Goal: Task Accomplishment & Management: Manage account settings

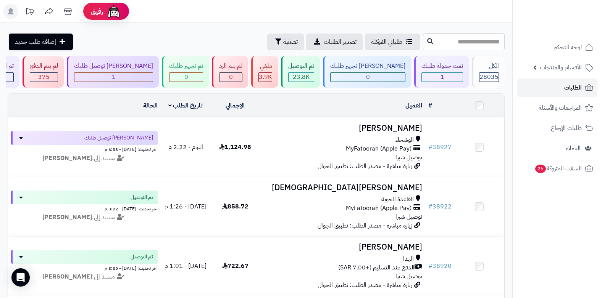
click at [576, 83] on span "الطلبات" at bounding box center [573, 87] width 18 height 11
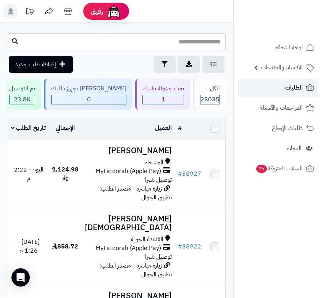
click at [289, 89] on span "الطلبات" at bounding box center [294, 87] width 18 height 11
click at [299, 86] on span "الطلبات" at bounding box center [294, 87] width 18 height 11
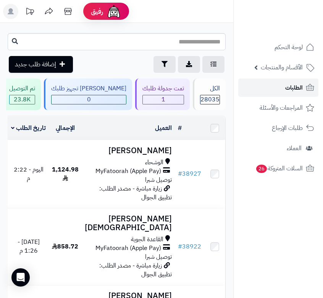
drag, startPoint x: 0, startPoint y: 0, endPoint x: 299, endPoint y: 86, distance: 311.0
click at [299, 86] on span "الطلبات" at bounding box center [294, 87] width 18 height 11
click at [293, 87] on span "الطلبات" at bounding box center [294, 87] width 18 height 11
click at [296, 89] on span "الطلبات" at bounding box center [294, 87] width 18 height 11
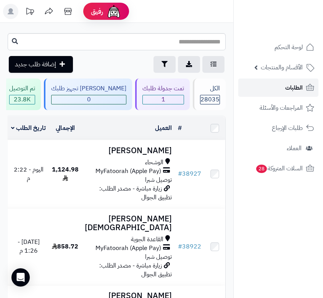
click at [287, 90] on span "الطلبات" at bounding box center [294, 87] width 18 height 11
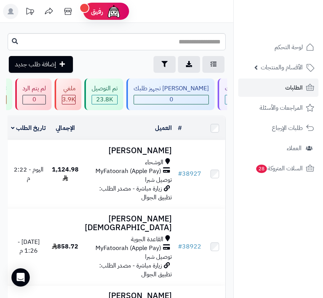
scroll to position [0, 0]
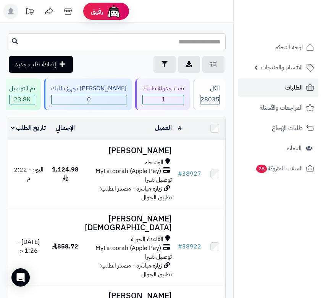
click at [271, 94] on link "الطلبات" at bounding box center [278, 88] width 80 height 18
click at [285, 92] on span "الطلبات" at bounding box center [294, 87] width 18 height 11
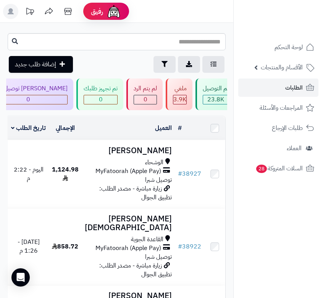
scroll to position [0, -245]
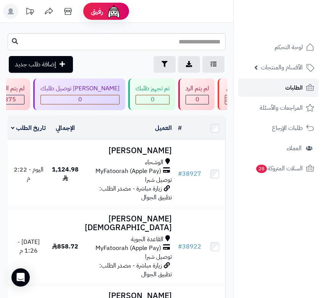
click at [279, 94] on link "الطلبات" at bounding box center [278, 88] width 80 height 18
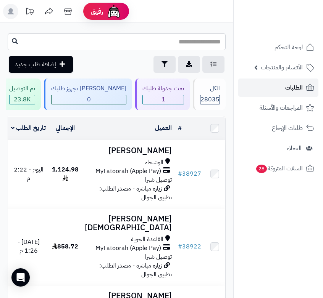
click at [287, 92] on span "الطلبات" at bounding box center [294, 87] width 18 height 11
click at [292, 89] on span "الطلبات" at bounding box center [294, 87] width 18 height 11
click at [281, 87] on link "الطلبات" at bounding box center [278, 88] width 80 height 18
click at [282, 97] on ul "لوحة التحكم الأقسام والمنتجات المنتجات الأقسام الماركات مواصفات المنتجات مواصفا…" at bounding box center [278, 108] width 89 height 140
click at [297, 84] on span "الطلبات" at bounding box center [294, 87] width 18 height 11
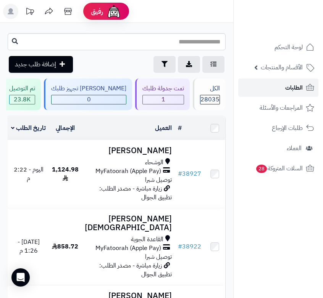
click at [277, 89] on link "الطلبات" at bounding box center [278, 88] width 80 height 18
click at [284, 88] on link "الطلبات" at bounding box center [278, 88] width 80 height 18
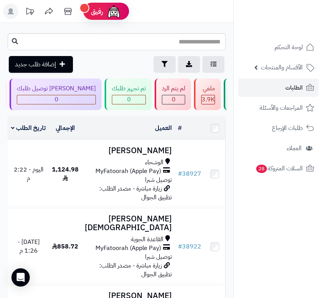
scroll to position [0, -245]
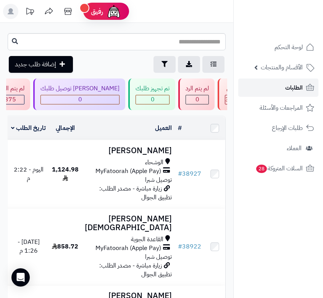
click at [292, 88] on span "الطلبات" at bounding box center [294, 87] width 18 height 11
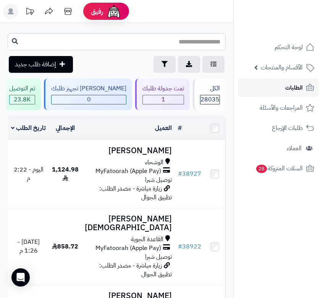
click at [297, 85] on span "الطلبات" at bounding box center [294, 87] width 18 height 11
click at [300, 86] on span "الطلبات" at bounding box center [294, 87] width 18 height 11
click at [282, 89] on link "الطلبات" at bounding box center [278, 88] width 80 height 18
click at [297, 84] on span "الطلبات" at bounding box center [294, 87] width 18 height 11
click at [282, 87] on link "الطلبات" at bounding box center [278, 88] width 80 height 18
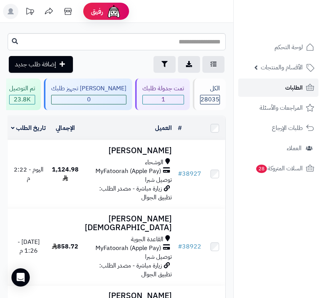
click at [283, 88] on link "الطلبات" at bounding box center [278, 88] width 80 height 18
click at [303, 86] on link "الطلبات" at bounding box center [278, 88] width 80 height 18
click at [295, 89] on span "الطلبات" at bounding box center [294, 87] width 18 height 11
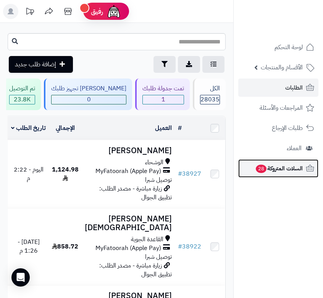
click at [291, 166] on span "السلات المتروكة 28" at bounding box center [279, 168] width 48 height 11
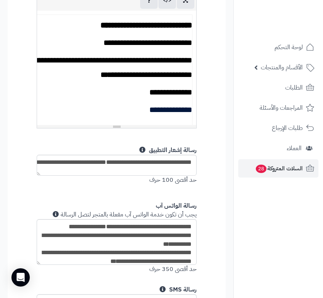
scroll to position [611, 0]
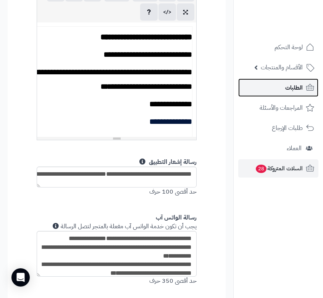
click at [297, 88] on span "الطلبات" at bounding box center [294, 87] width 18 height 11
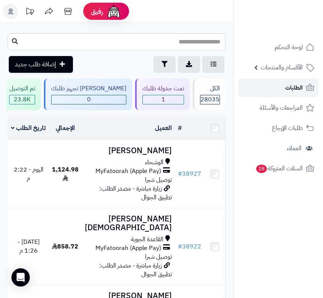
click at [297, 88] on span "الطلبات" at bounding box center [294, 87] width 18 height 11
click at [268, 88] on link "الطلبات" at bounding box center [278, 88] width 80 height 18
click at [273, 90] on link "الطلبات" at bounding box center [278, 88] width 80 height 18
click at [287, 92] on span "الطلبات" at bounding box center [294, 87] width 18 height 11
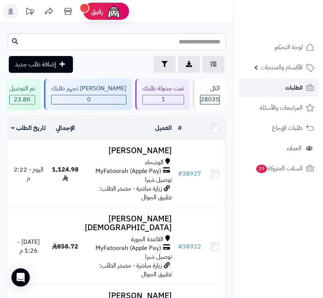
click at [294, 89] on span "الطلبات" at bounding box center [294, 87] width 18 height 11
click at [295, 91] on span "الطلبات" at bounding box center [294, 87] width 18 height 11
drag, startPoint x: 0, startPoint y: 0, endPoint x: 295, endPoint y: 91, distance: 309.1
click at [295, 91] on span "الطلبات" at bounding box center [294, 87] width 18 height 11
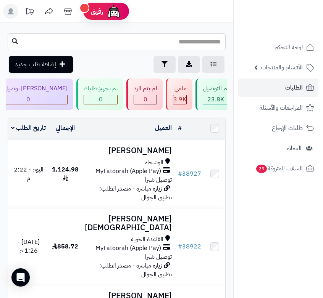
scroll to position [0, -245]
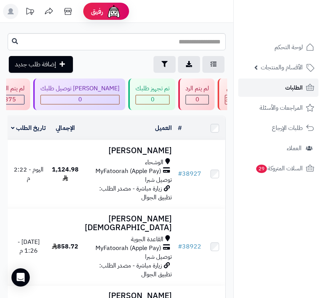
click at [293, 88] on span "الطلبات" at bounding box center [294, 87] width 18 height 11
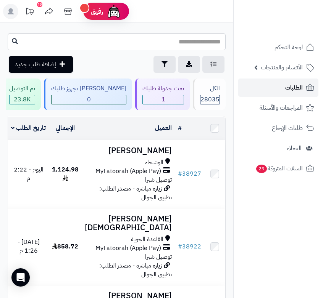
click at [298, 92] on span "الطلبات" at bounding box center [294, 87] width 18 height 11
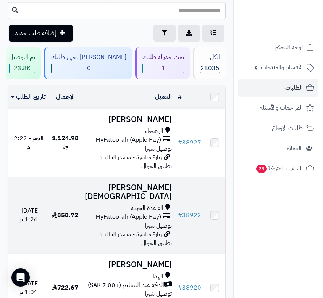
scroll to position [76, 0]
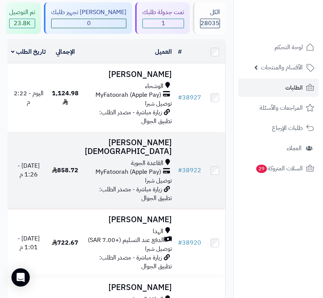
click at [135, 177] on span "MyFatoorah (Apple Pay)" at bounding box center [128, 172] width 66 height 9
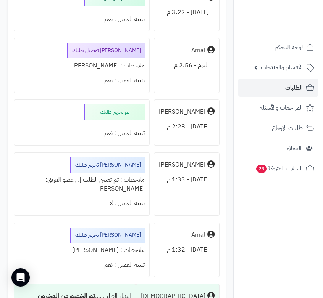
scroll to position [3091, 0]
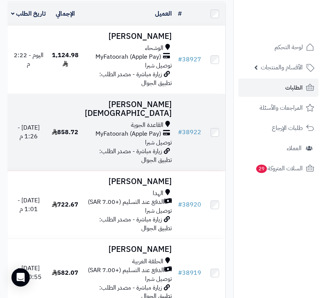
scroll to position [153, 0]
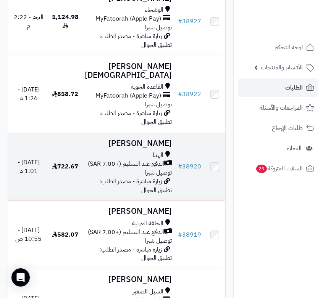
click at [129, 201] on td "أبو خالد خالد الهدا الدفع عند التسليم (+7.00 SAR) توصيل شبرا زيارة مباشرة - مصد…" at bounding box center [128, 167] width 93 height 68
click at [146, 169] on span "الدفع عند التسليم (+7.00 SAR)" at bounding box center [126, 164] width 76 height 9
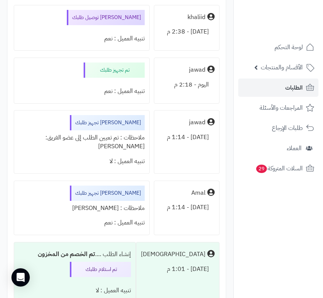
scroll to position [3397, 0]
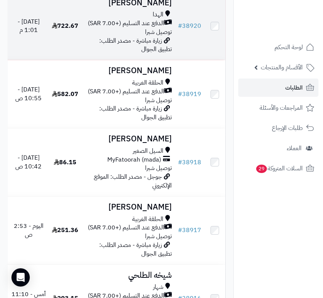
scroll to position [305, 0]
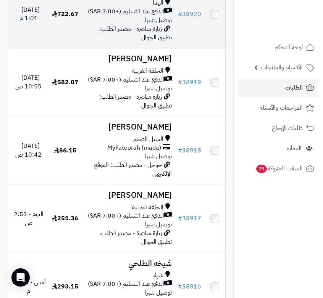
click at [82, 116] on td "582.07" at bounding box center [65, 82] width 33 height 68
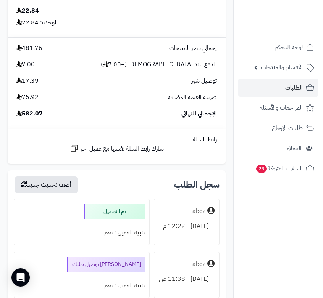
scroll to position [2252, 0]
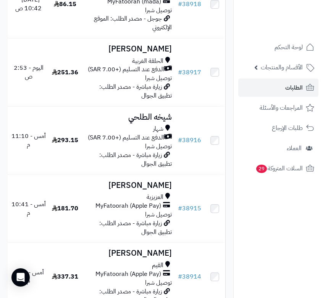
scroll to position [458, 0]
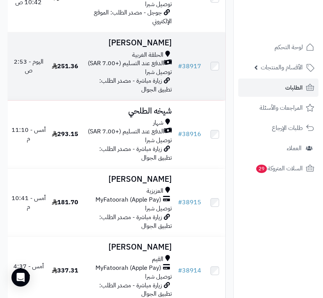
click at [148, 68] on span "الدفع عند التسليم (+7.00 SAR)" at bounding box center [126, 63] width 76 height 9
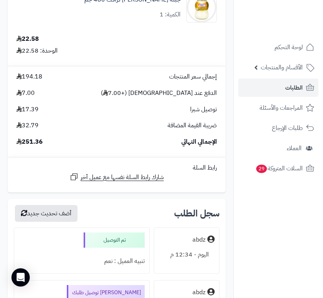
scroll to position [1412, 0]
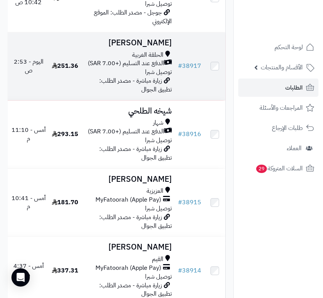
scroll to position [420, 0]
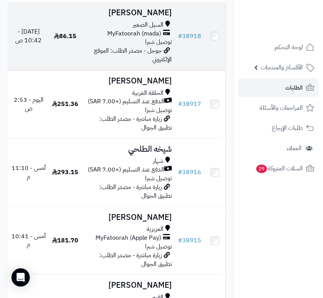
click at [150, 47] on span "توصيل شبرا" at bounding box center [158, 41] width 27 height 9
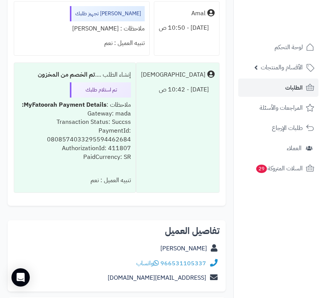
scroll to position [649, 0]
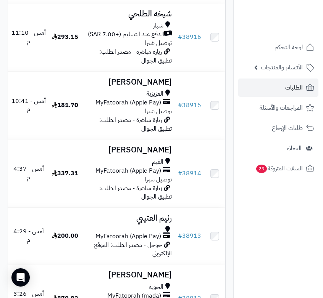
scroll to position [572, 0]
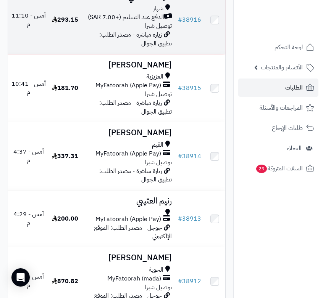
drag, startPoint x: 0, startPoint y: 0, endPoint x: 150, endPoint y: 177, distance: 232.4
click at [150, 22] on span "الدفع عند التسليم (+7.00 SAR)" at bounding box center [126, 17] width 76 height 9
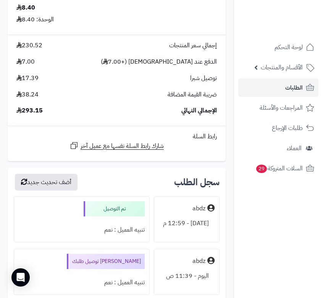
scroll to position [1298, 0]
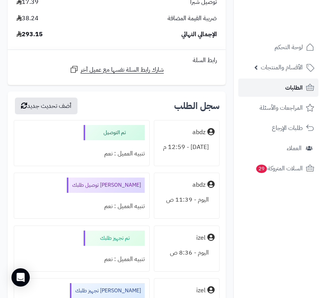
click at [279, 89] on link "الطلبات" at bounding box center [278, 88] width 80 height 18
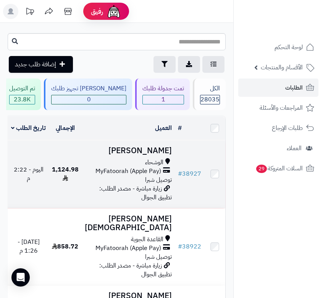
click at [162, 166] on span "الوشحاء" at bounding box center [154, 162] width 18 height 9
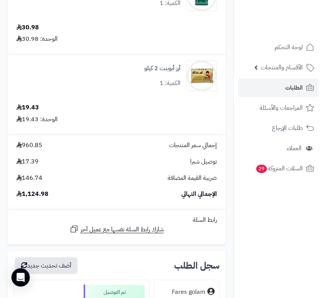
scroll to position [3130, 0]
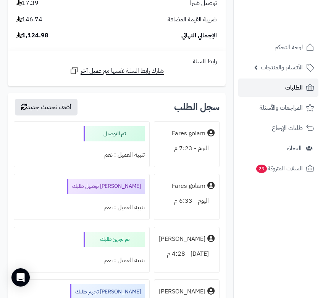
click at [276, 89] on link "الطلبات" at bounding box center [278, 88] width 80 height 18
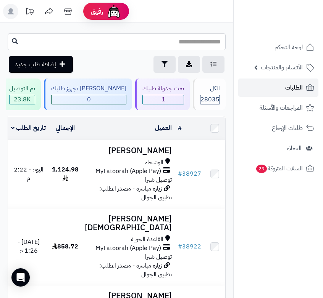
click at [294, 89] on span "الطلبات" at bounding box center [294, 87] width 18 height 11
click at [283, 93] on link "الطلبات" at bounding box center [278, 88] width 80 height 18
click at [285, 88] on span "الطلبات" at bounding box center [294, 87] width 18 height 11
click at [281, 84] on link "الطلبات" at bounding box center [278, 88] width 80 height 18
click at [267, 90] on link "الطلبات" at bounding box center [278, 88] width 80 height 18
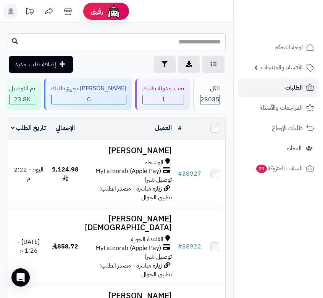
click at [305, 87] on link "الطلبات" at bounding box center [278, 88] width 80 height 18
click at [293, 87] on span "الطلبات" at bounding box center [294, 87] width 18 height 11
click at [289, 88] on span "الطلبات" at bounding box center [294, 87] width 18 height 11
click at [283, 95] on link "الطلبات" at bounding box center [278, 88] width 80 height 18
